Goal: Find specific page/section: Find specific page/section

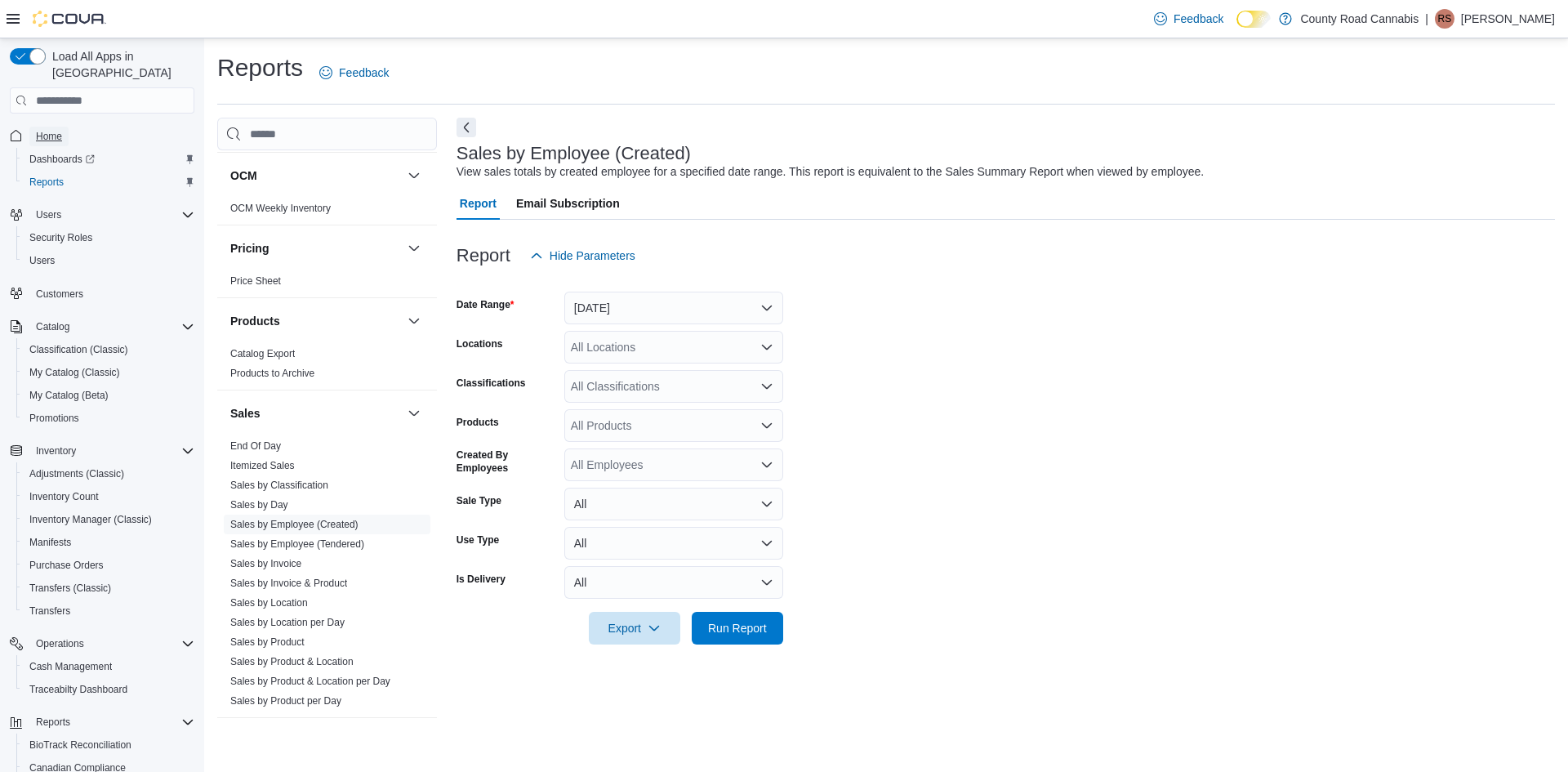
drag, startPoint x: 57, startPoint y: 116, endPoint x: 311, endPoint y: 22, distance: 270.8
click at [57, 129] on span "Home" at bounding box center [48, 136] width 26 height 13
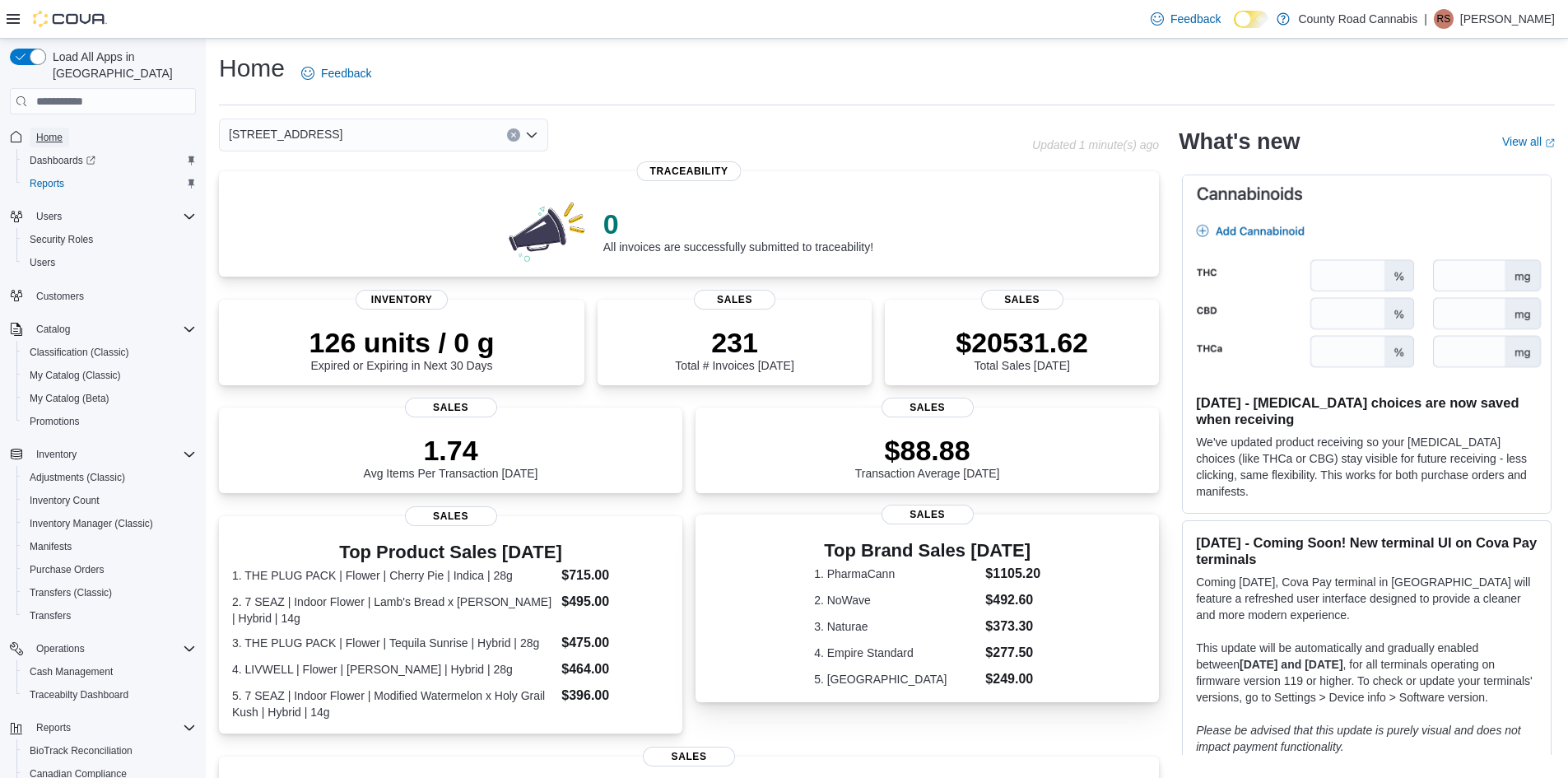
scroll to position [82, 0]
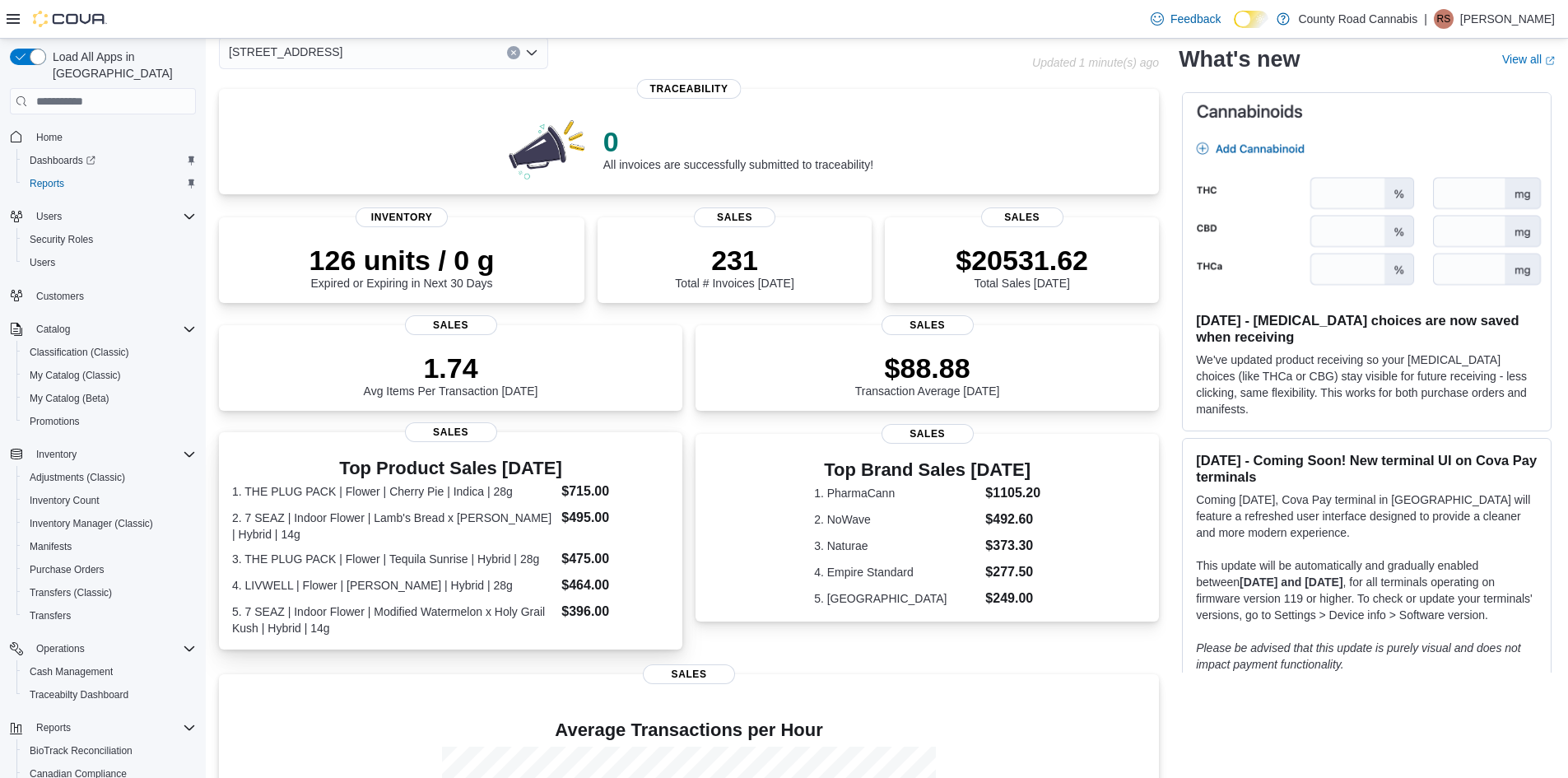
click at [418, 571] on dl "1. THE PLUG PACK | Flower | Cherry Pie | Indica | 28g $715.00 2. 7 SEAZ | Indoo…" at bounding box center [450, 559] width 437 height 155
